Goal: Task Accomplishment & Management: Complete application form

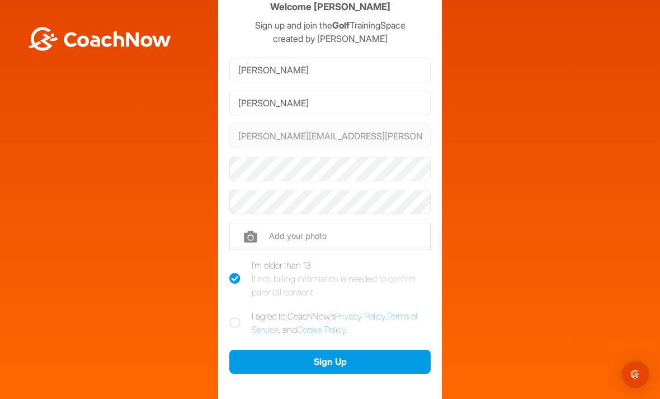
scroll to position [36, 0]
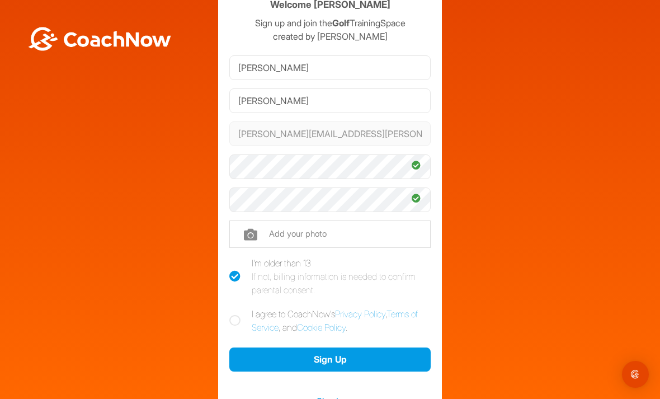
click at [382, 357] on button "Sign Up" at bounding box center [329, 359] width 201 height 24
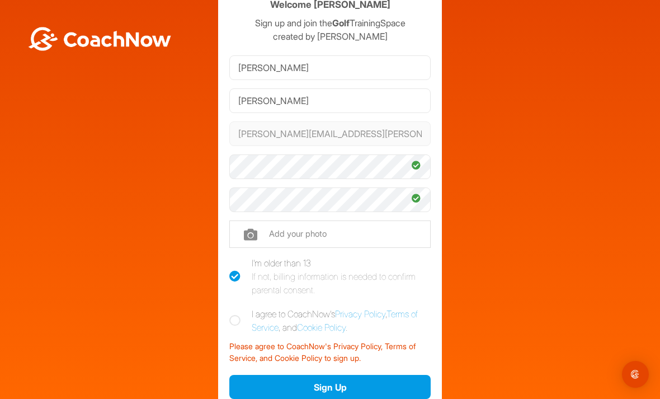
click at [236, 321] on icon at bounding box center [234, 320] width 11 height 11
click at [236, 314] on input "I agree to CoachNow's Privacy Policy , Terms of Service , and Cookie Policy ." at bounding box center [232, 310] width 7 height 7
checkbox input "true"
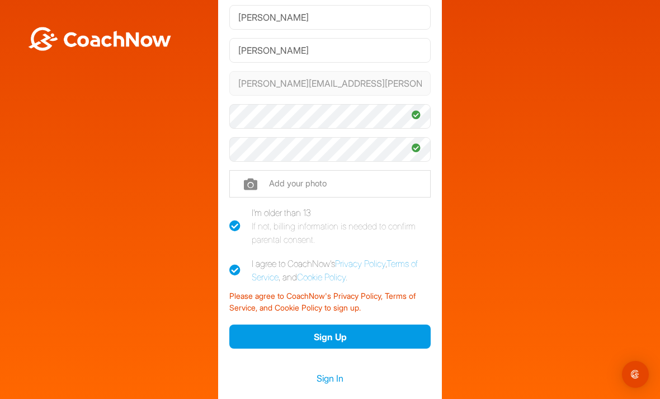
scroll to position [85, 0]
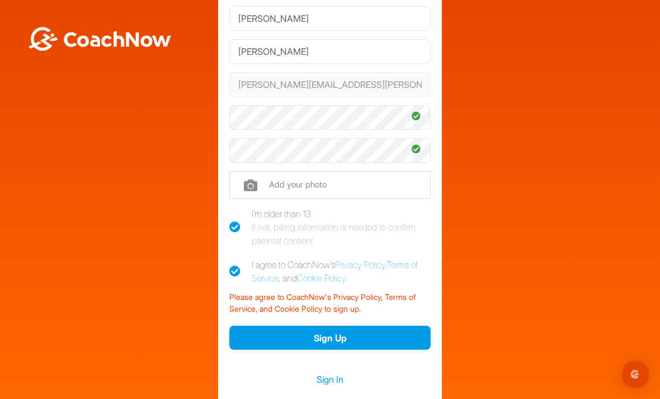
click at [365, 342] on button "Sign Up" at bounding box center [329, 337] width 201 height 24
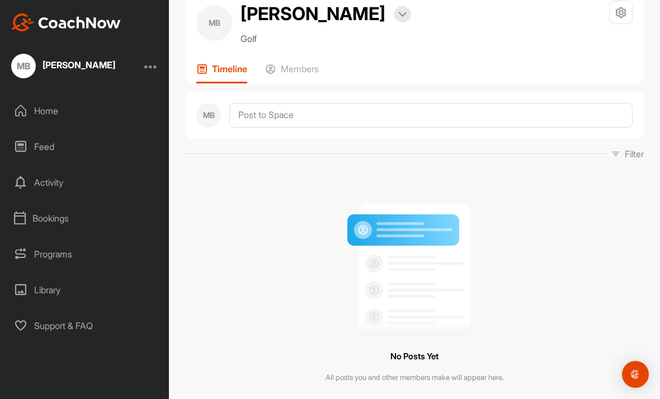
scroll to position [32, 0]
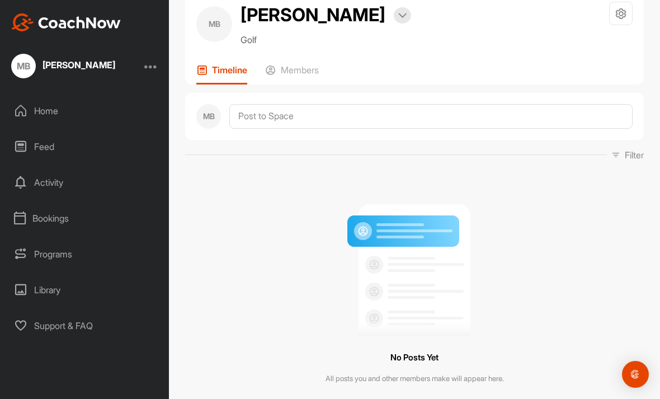
click at [61, 113] on div "Home" at bounding box center [85, 111] width 158 height 28
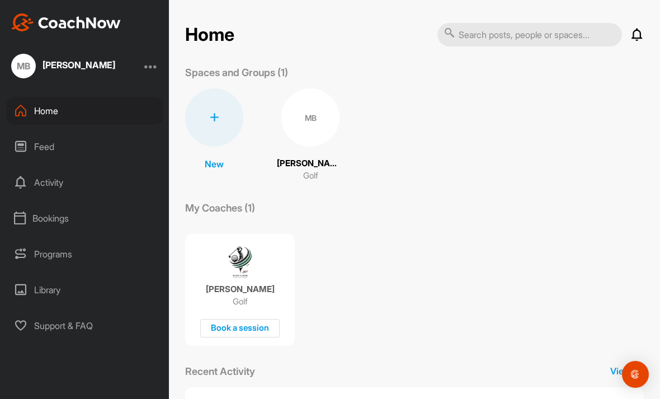
click at [98, 148] on div "Feed" at bounding box center [85, 146] width 158 height 28
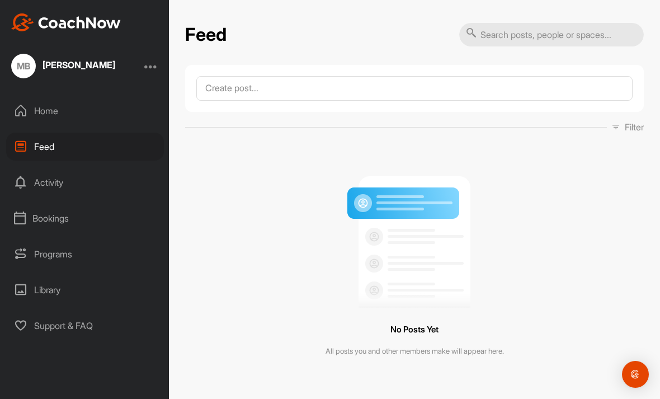
click at [107, 189] on div "Activity" at bounding box center [85, 182] width 158 height 28
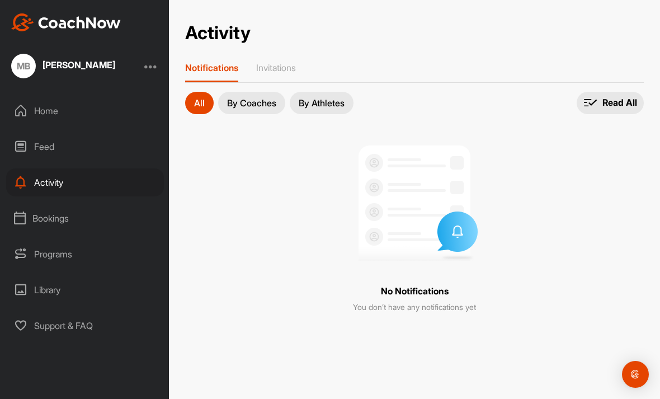
click at [49, 108] on div "Home" at bounding box center [85, 111] width 158 height 28
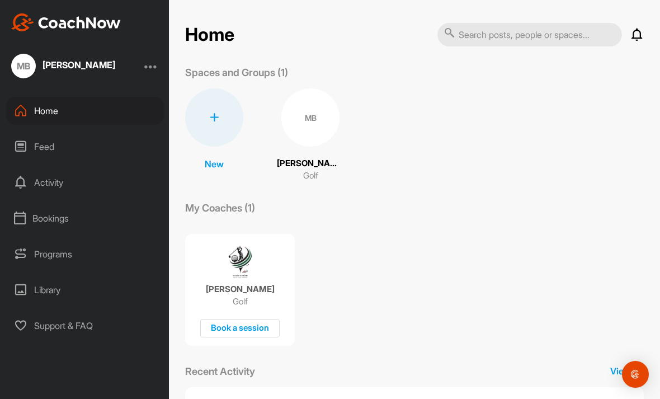
click at [314, 156] on div "MB [PERSON_NAME] Golf" at bounding box center [310, 135] width 67 height 94
